Goal: Information Seeking & Learning: Learn about a topic

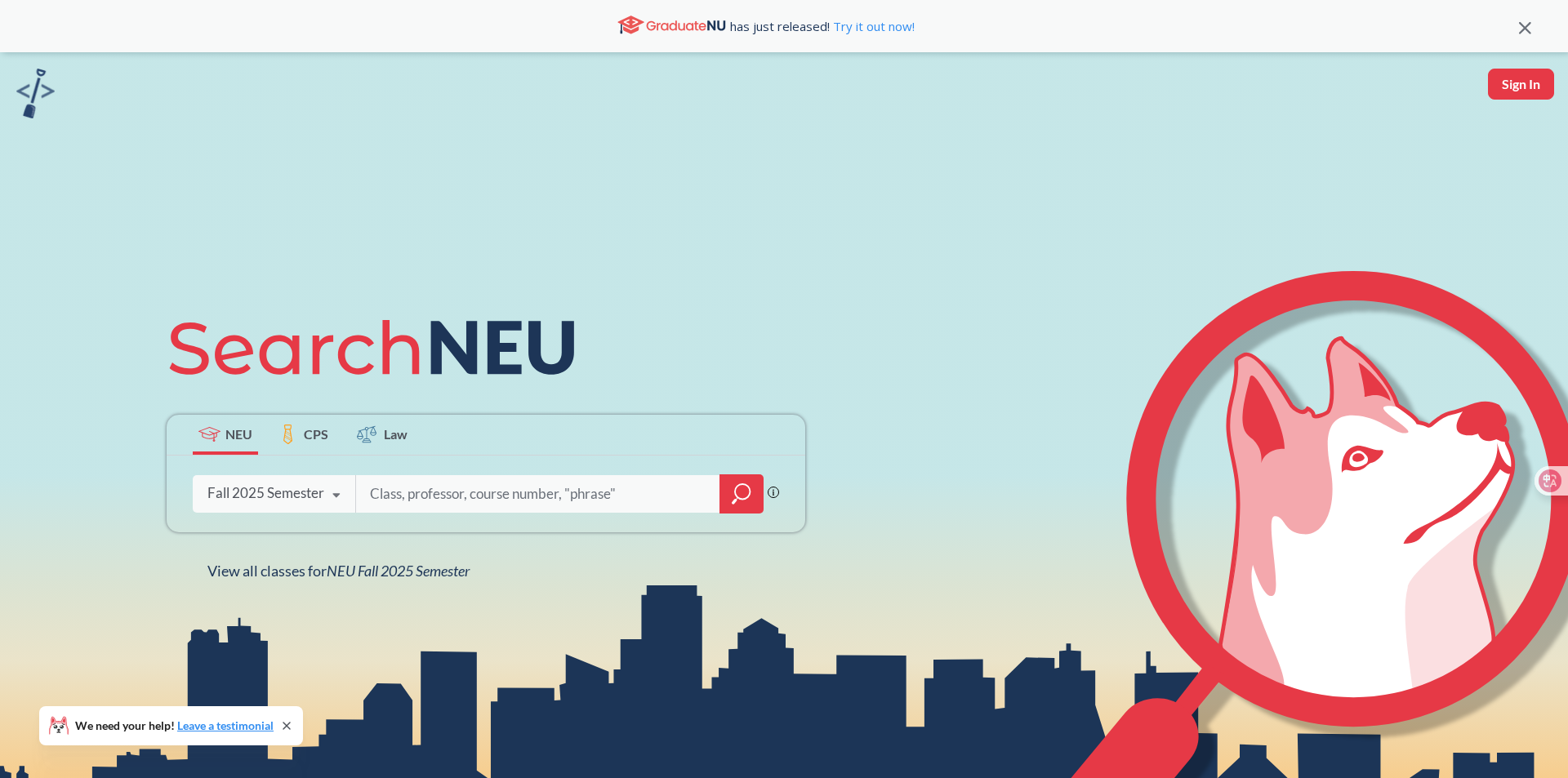
click at [411, 493] on input "search" at bounding box center [539, 494] width 340 height 34
type input "cs 5100"
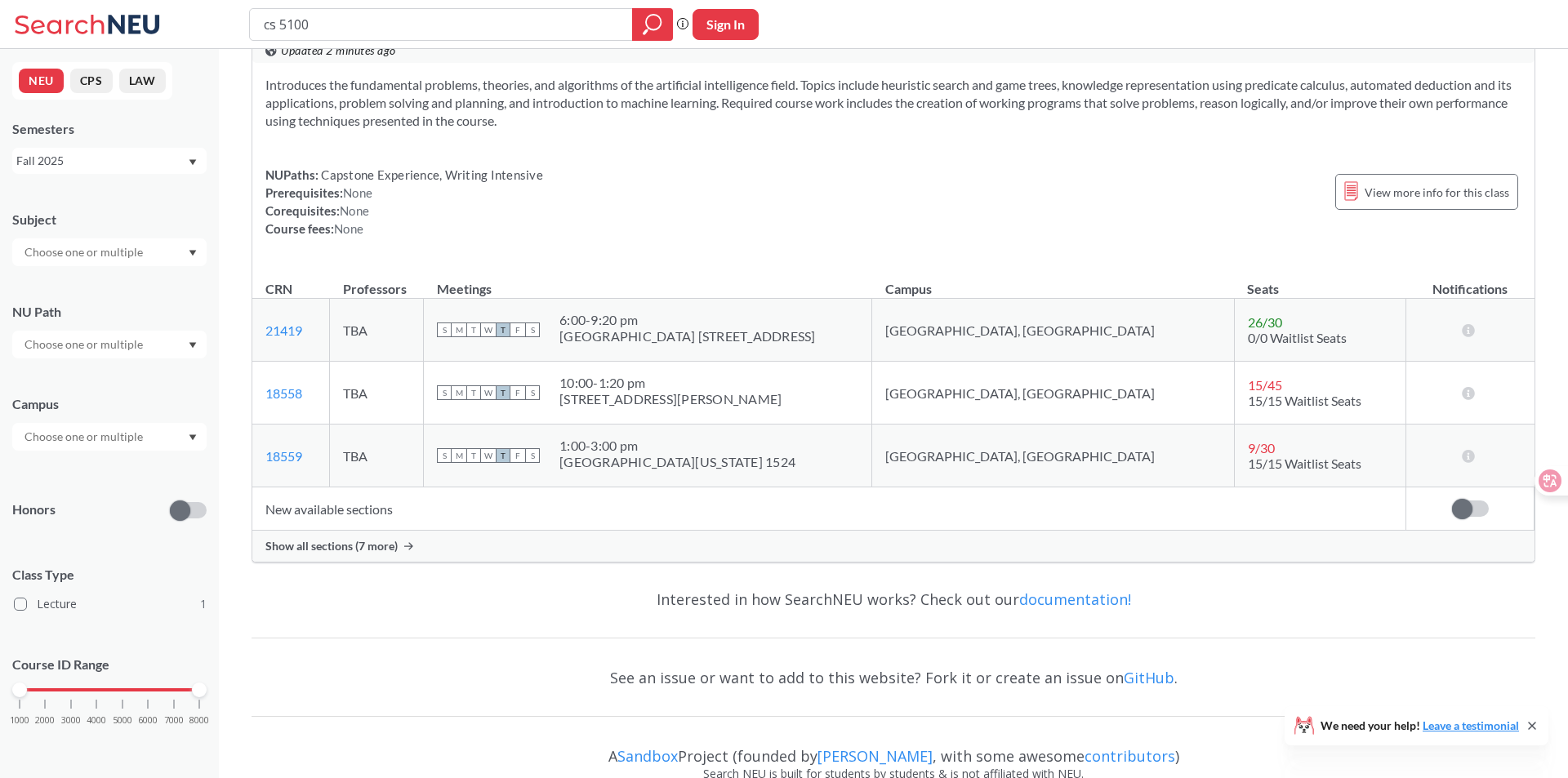
scroll to position [83, 0]
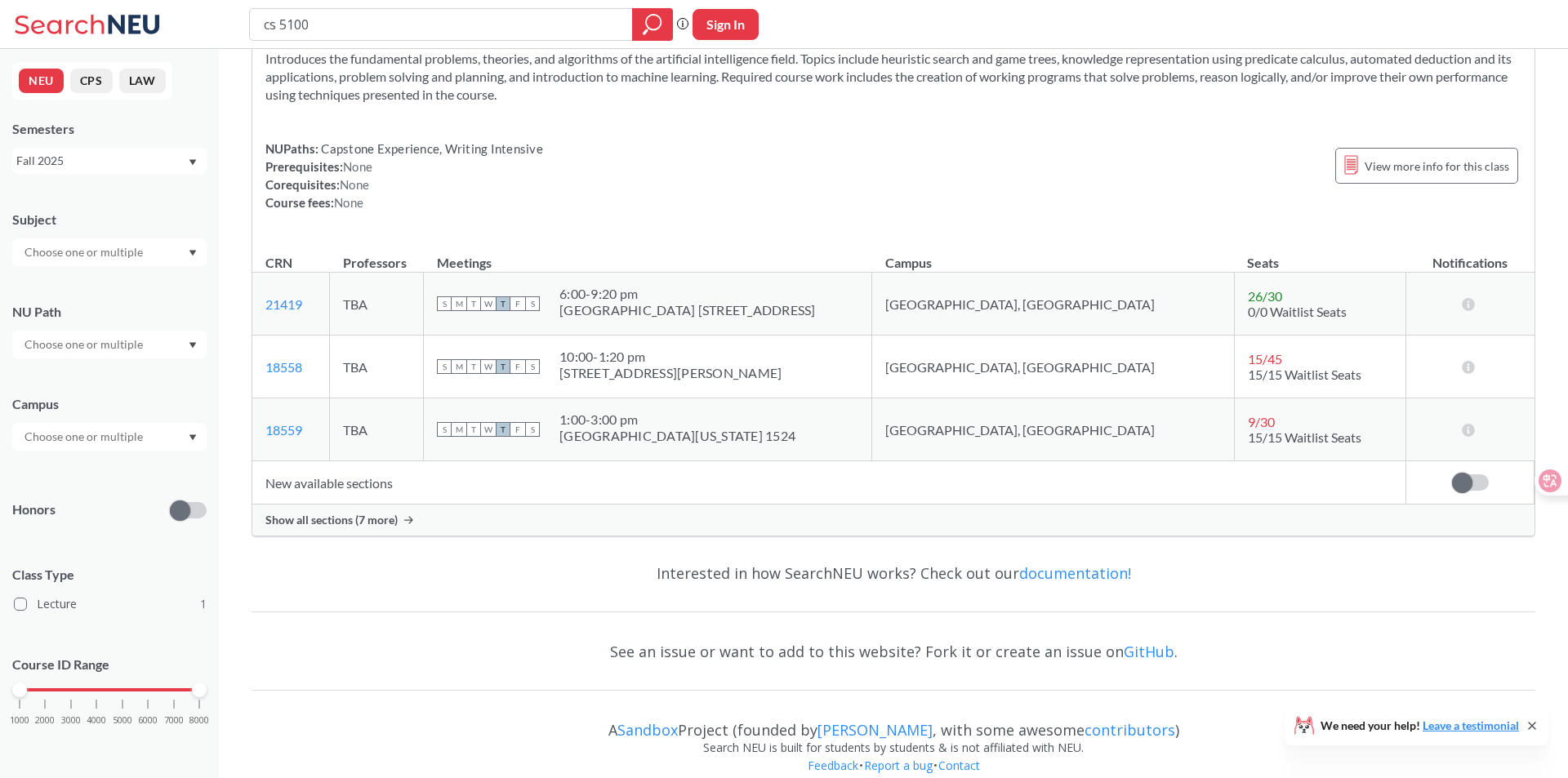
click at [386, 512] on span "Show all sections (7 more)" at bounding box center [332, 520] width 132 height 14
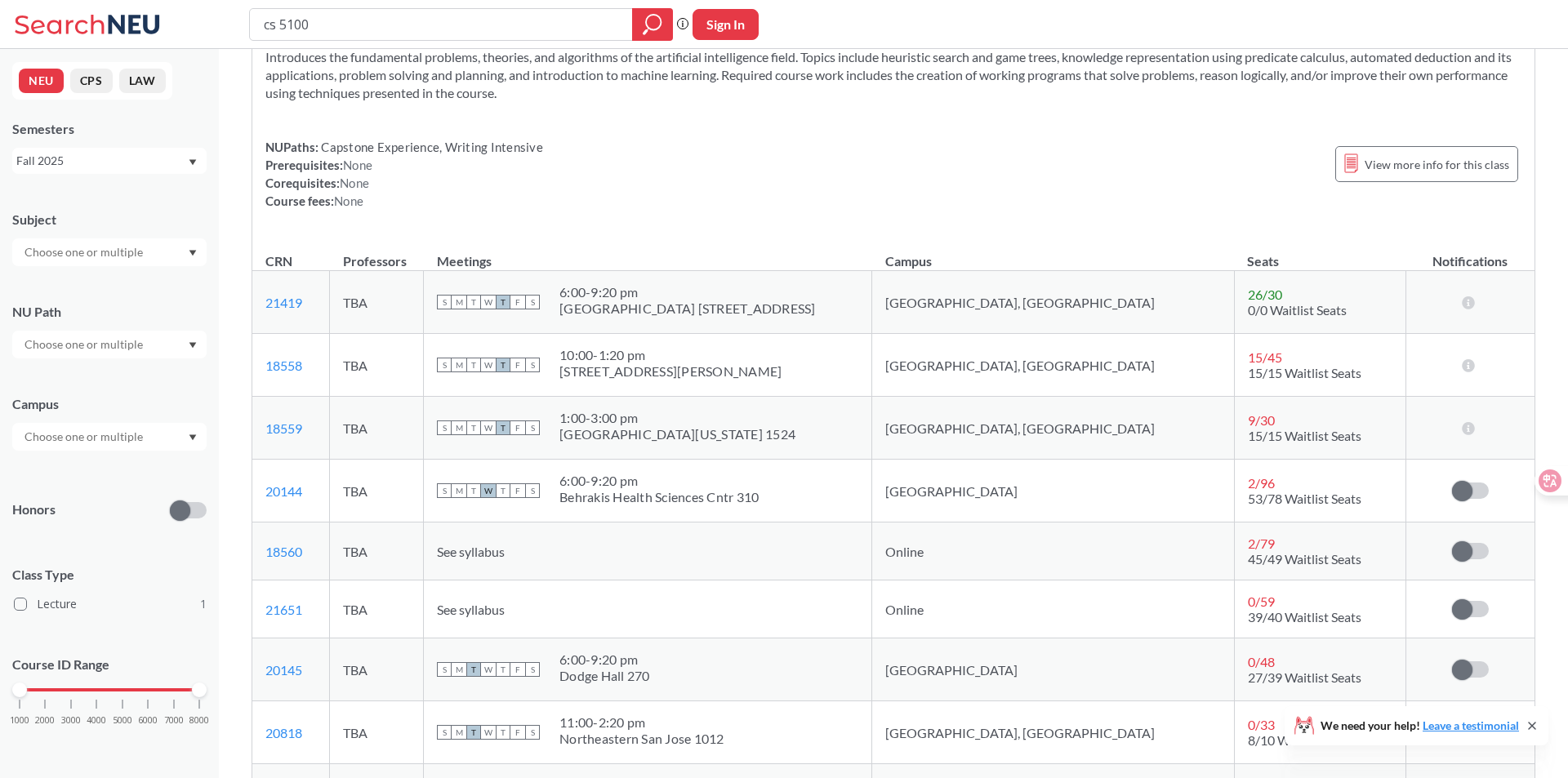
scroll to position [50, 0]
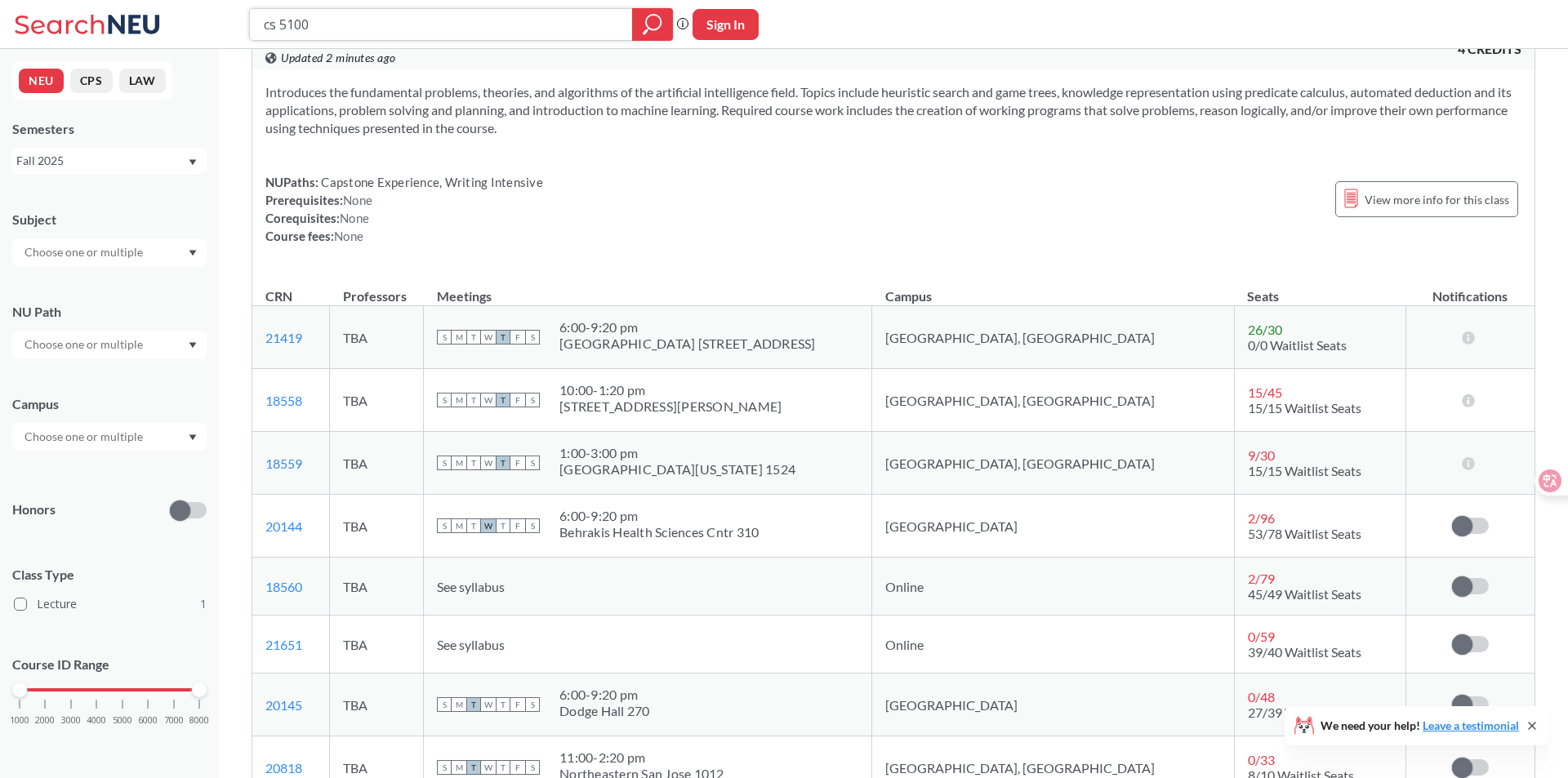
click at [386, 23] on input "cs 5100" at bounding box center [441, 24] width 359 height 28
type input "cs 6140"
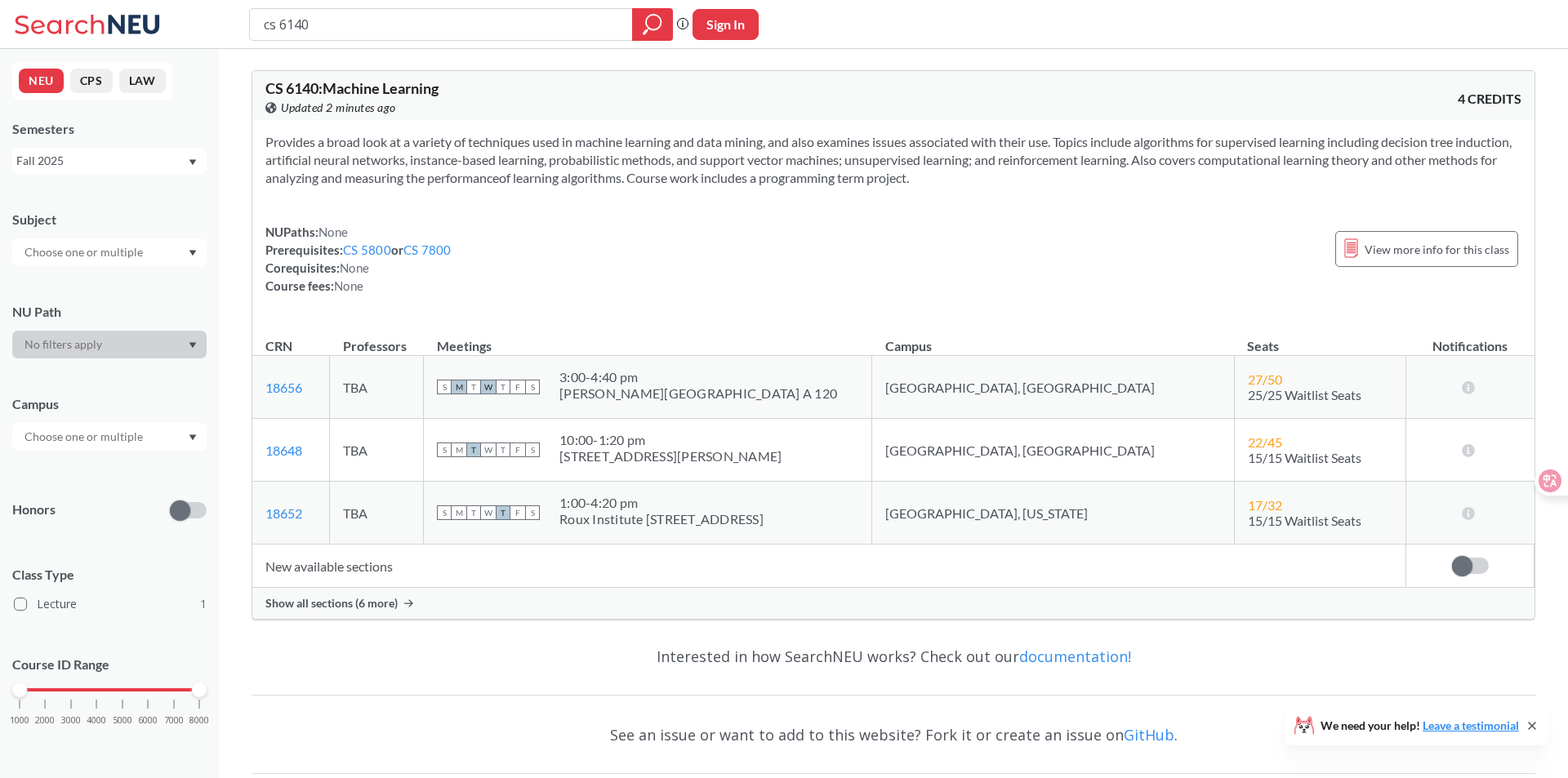
click at [323, 606] on span "Show all sections (6 more)" at bounding box center [332, 604] width 132 height 14
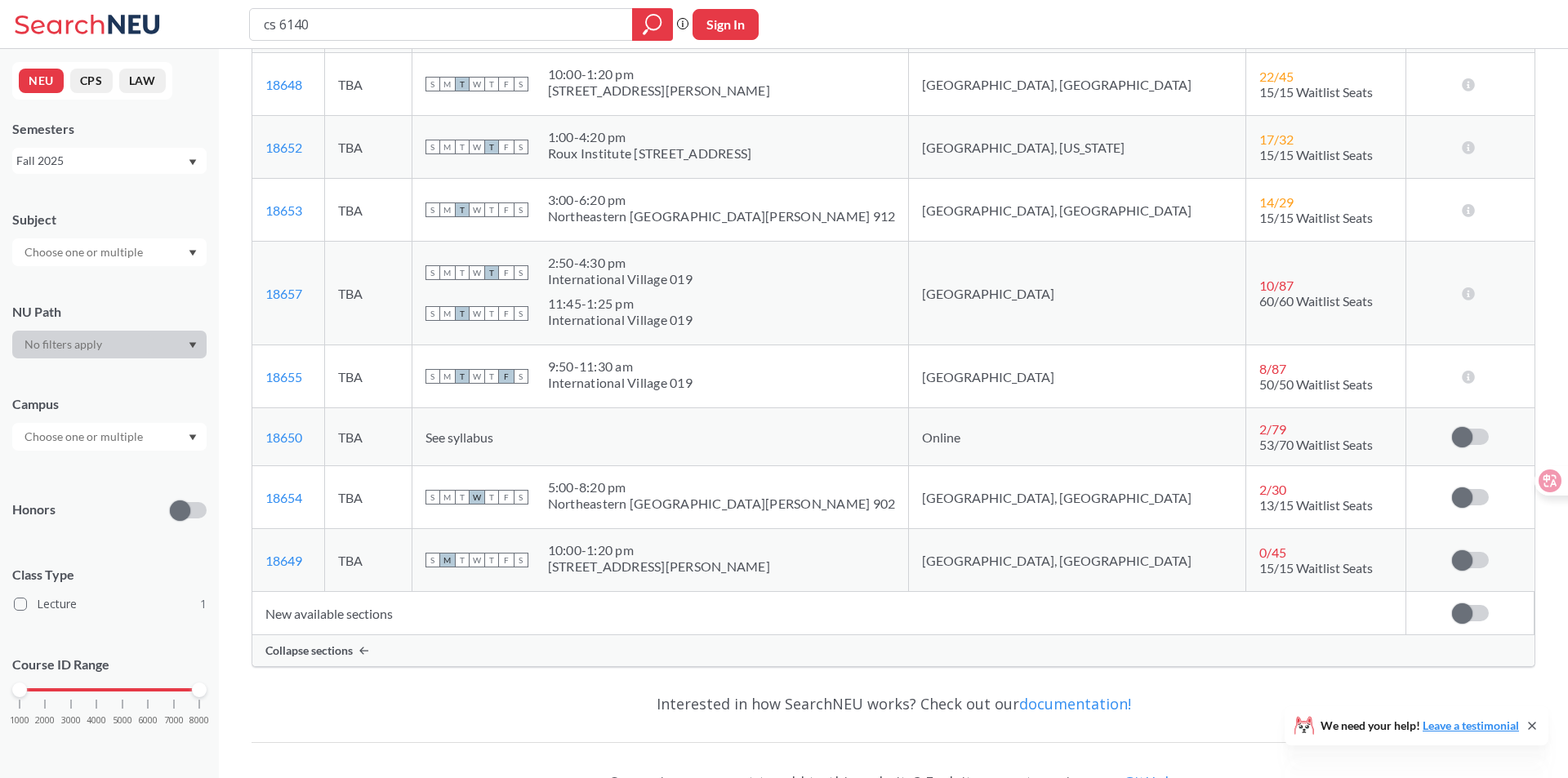
scroll to position [373, 0]
